Goal: Transaction & Acquisition: Purchase product/service

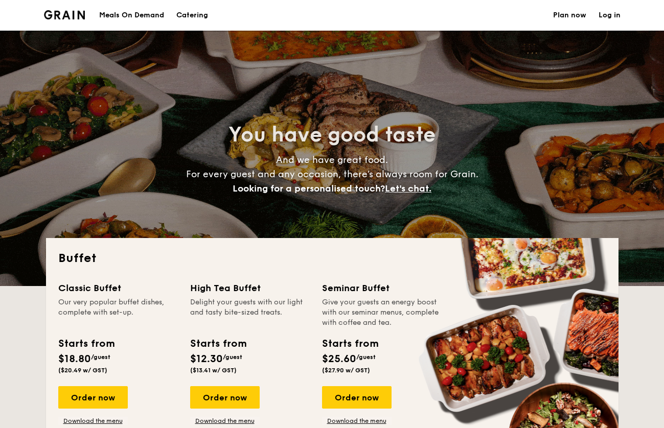
select select
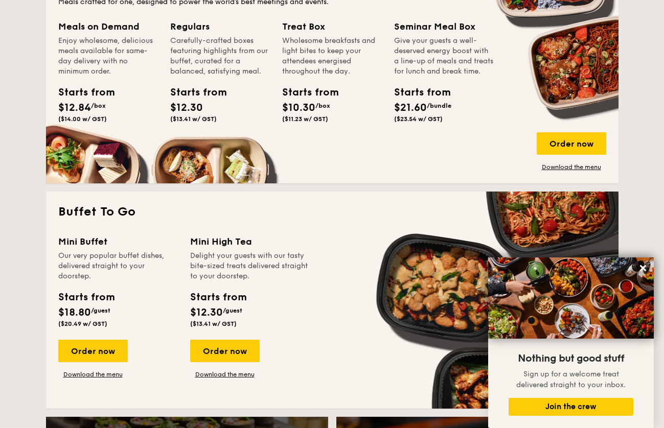
scroll to position [500, 0]
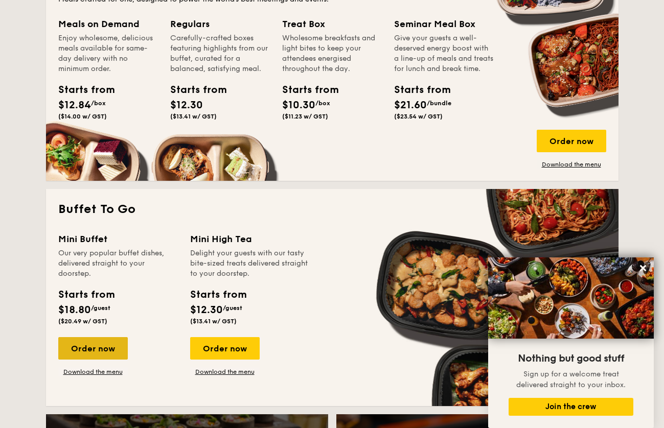
click at [102, 355] on div "Order now" at bounding box center [92, 348] width 69 height 22
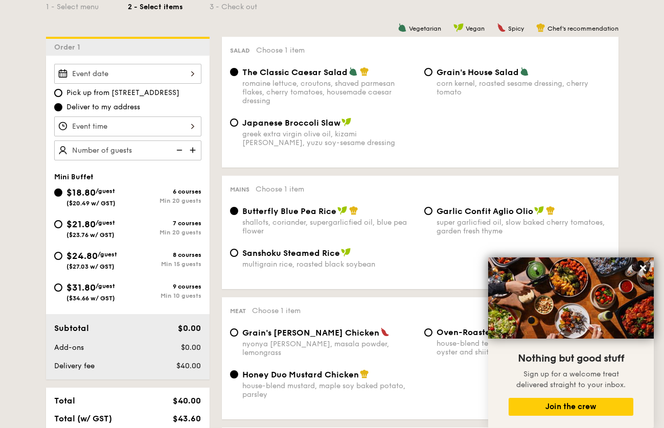
scroll to position [229, 0]
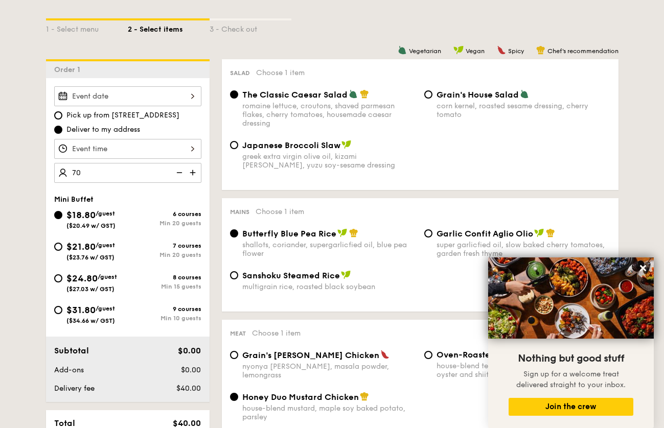
type input "70 guests"
click at [240, 181] on div "Japanese Broccoli Slaw greek extra virgin olive oil, kizami [PERSON_NAME], yuzu…" at bounding box center [420, 161] width 388 height 42
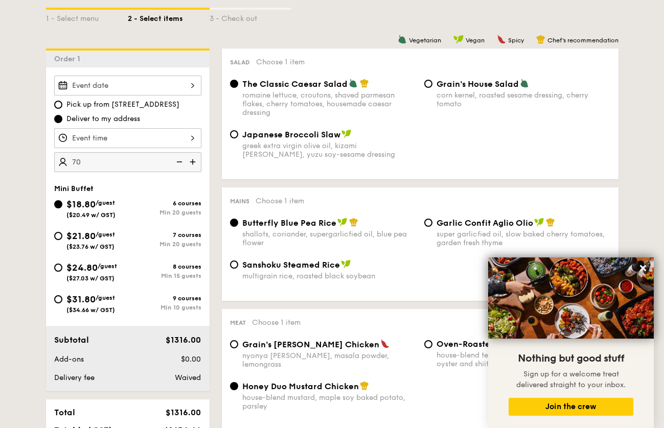
scroll to position [294, 0]
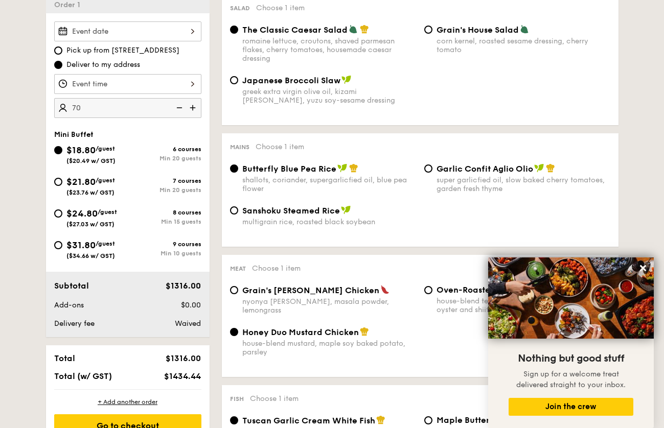
scroll to position [1391, 0]
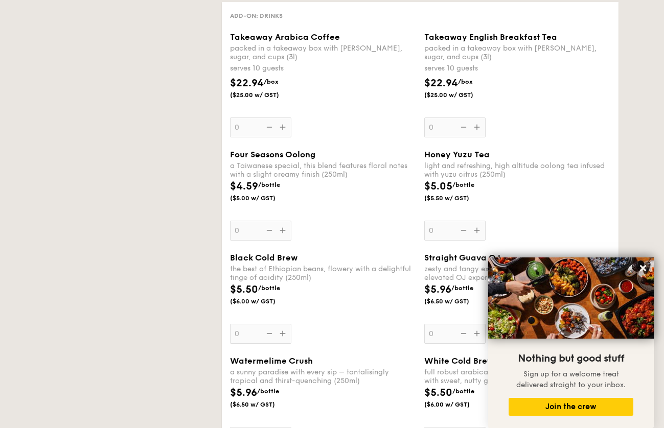
select select
